Goal: Task Accomplishment & Management: Manage account settings

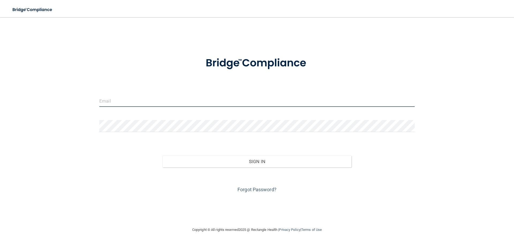
click at [154, 103] on input "email" at bounding box center [256, 101] width 315 height 12
type input "[PERSON_NAME][EMAIL_ADDRESS][PERSON_NAME][DOMAIN_NAME]"
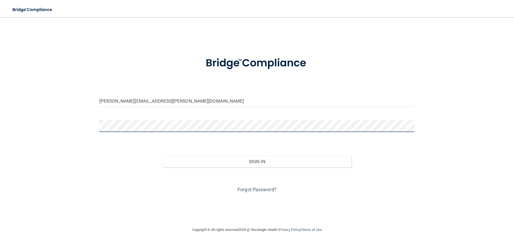
click at [163, 156] on button "Sign In" at bounding box center [257, 162] width 189 height 12
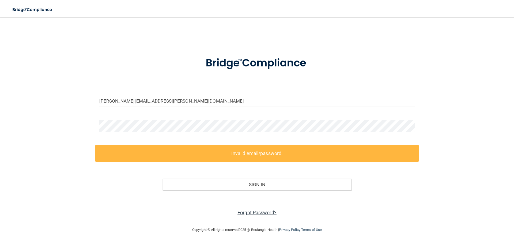
click at [258, 214] on link "Forgot Password?" at bounding box center [257, 213] width 39 height 6
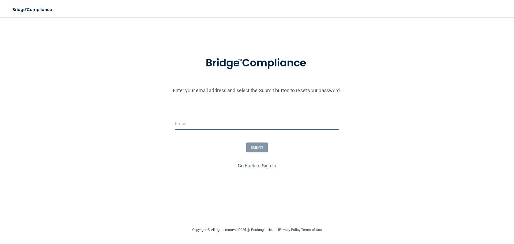
click at [234, 124] on input "email" at bounding box center [257, 124] width 164 height 12
type input "[PERSON_NAME][EMAIL_ADDRESS][PERSON_NAME][DOMAIN_NAME]"
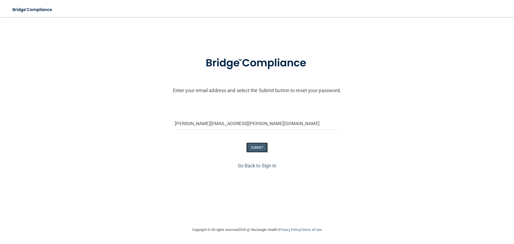
click at [255, 146] on button "SUBMIT" at bounding box center [257, 147] width 22 height 10
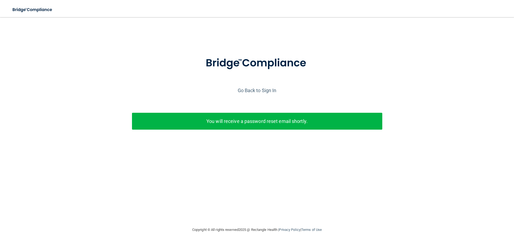
click at [267, 118] on p "You will receive a password reset email shortly." at bounding box center [257, 121] width 242 height 9
click at [446, 103] on div "Enter your email address and select the Submit button to reset your password. […" at bounding box center [257, 101] width 509 height 104
click at [258, 89] on link "Go Back to Sign In" at bounding box center [257, 91] width 39 height 6
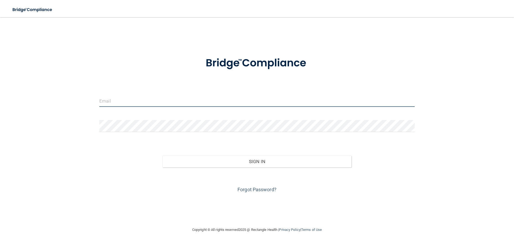
click at [151, 98] on input "email" at bounding box center [256, 101] width 315 height 12
type input "[PERSON_NAME][EMAIL_ADDRESS][PERSON_NAME][DOMAIN_NAME]"
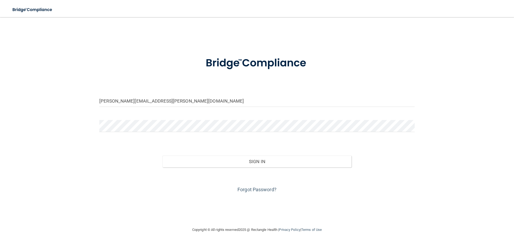
click at [67, 118] on div "[PERSON_NAME][EMAIL_ADDRESS][PERSON_NAME][DOMAIN_NAME] Invalid email/password. …" at bounding box center [257, 121] width 493 height 199
click at [163, 156] on button "Sign In" at bounding box center [257, 162] width 189 height 12
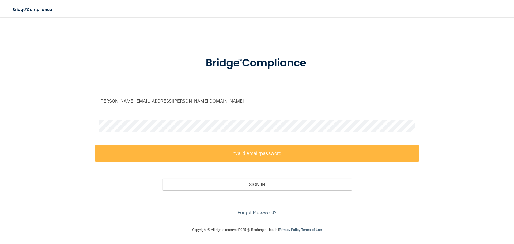
click at [244, 153] on label "Invalid email/password." at bounding box center [256, 153] width 323 height 17
click at [79, 125] on div "[PERSON_NAME][EMAIL_ADDRESS][PERSON_NAME][DOMAIN_NAME] Invalid email/password. …" at bounding box center [257, 121] width 493 height 199
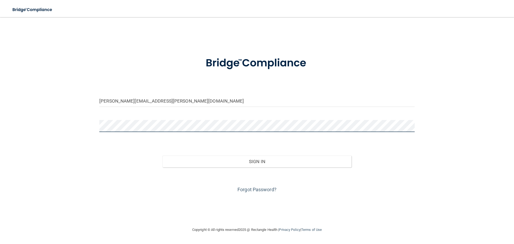
click at [163, 156] on button "Sign In" at bounding box center [257, 162] width 189 height 12
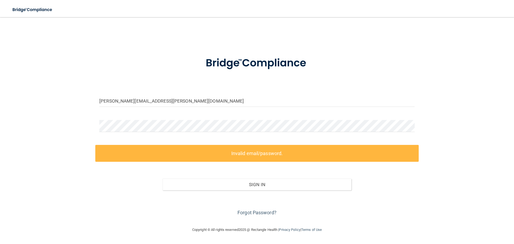
click at [339, 220] on div "[PERSON_NAME][EMAIL_ADDRESS][PERSON_NAME][DOMAIN_NAME] Invalid email/password. …" at bounding box center [257, 121] width 493 height 199
click at [260, 213] on link "Forgot Password?" at bounding box center [257, 213] width 39 height 6
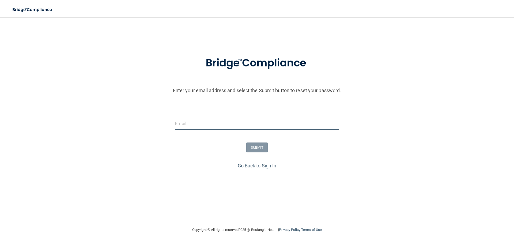
click at [266, 126] on input "email" at bounding box center [257, 124] width 164 height 12
type input "[PERSON_NAME][EMAIL_ADDRESS][PERSON_NAME][DOMAIN_NAME]"
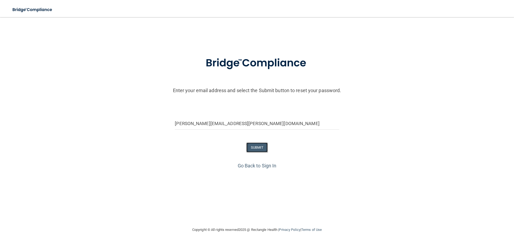
click at [255, 146] on button "SUBMIT" at bounding box center [257, 147] width 22 height 10
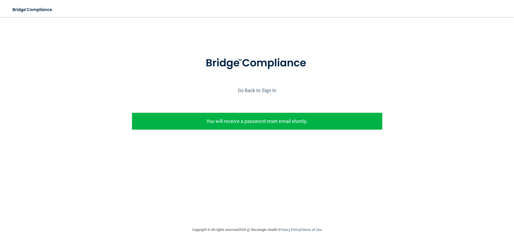
click at [284, 122] on p "You will receive a password reset email shortly." at bounding box center [257, 121] width 242 height 9
click at [268, 91] on link "Go Back to Sign In" at bounding box center [257, 91] width 39 height 6
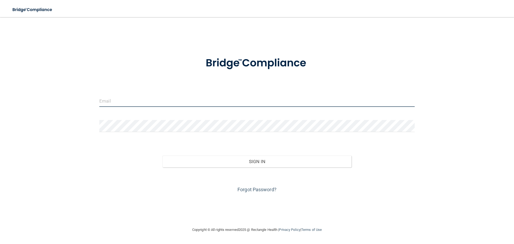
click at [266, 99] on input "email" at bounding box center [256, 101] width 315 height 12
click at [177, 103] on input "email" at bounding box center [256, 101] width 315 height 12
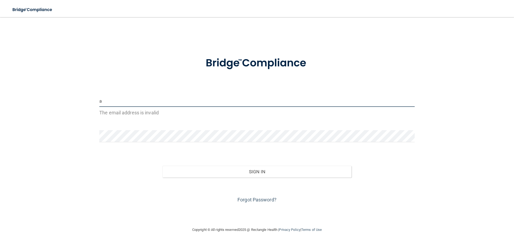
type input "adconboarding@ameridentco.com"
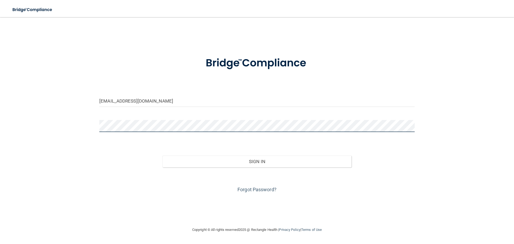
click at [163, 156] on button "Sign In" at bounding box center [257, 162] width 189 height 12
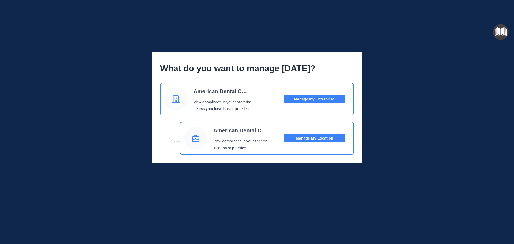
click at [398, 120] on div "What do you want to manage today? American Dental Companies View compliance in …" at bounding box center [256, 107] width 471 height 111
